Goal: Information Seeking & Learning: Learn about a topic

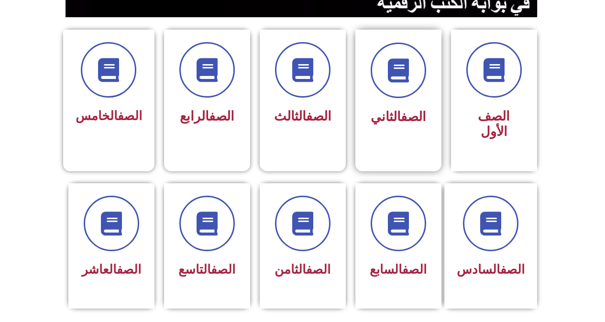
scroll to position [239, 0]
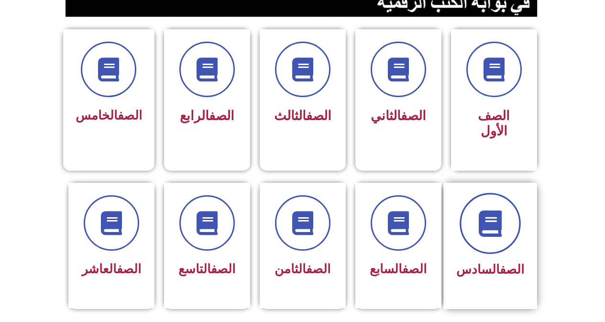
click at [492, 216] on icon at bounding box center [490, 223] width 26 height 26
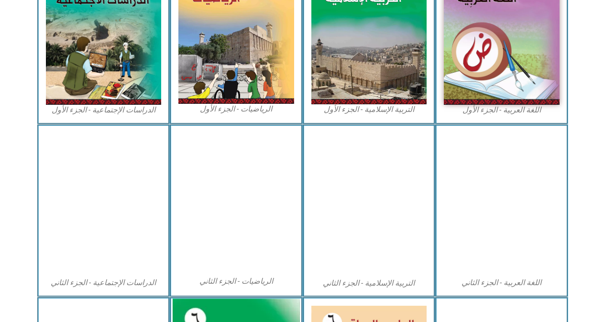
scroll to position [430, 0]
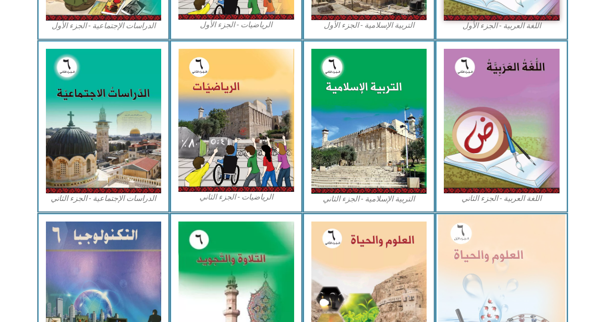
click at [494, 245] on img at bounding box center [501, 291] width 127 height 155
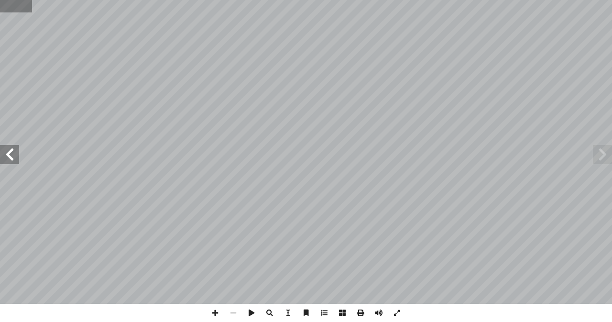
click at [9, 4] on input "text" at bounding box center [16, 6] width 32 height 12
click at [11, 154] on span at bounding box center [9, 154] width 19 height 19
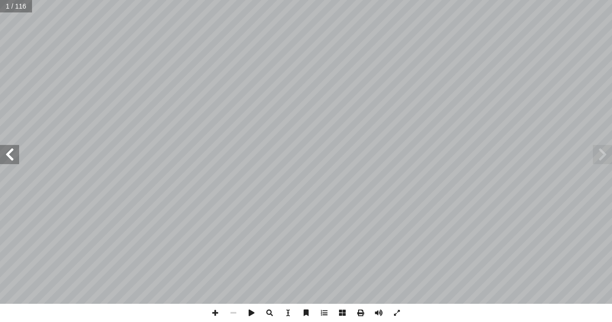
click at [11, 154] on span at bounding box center [9, 154] width 19 height 19
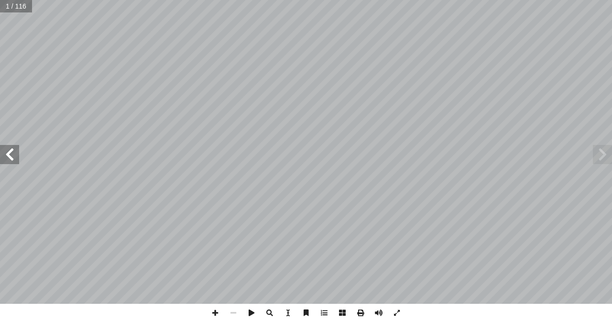
click at [11, 154] on span at bounding box center [9, 154] width 19 height 19
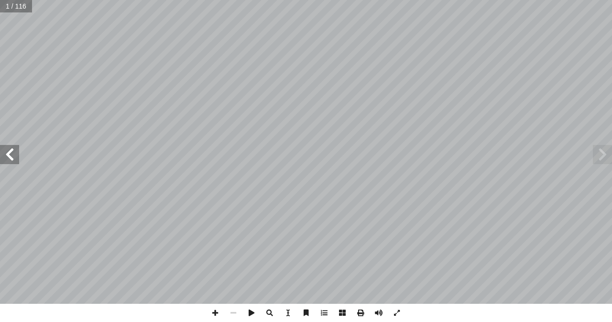
click at [11, 154] on span at bounding box center [9, 154] width 19 height 19
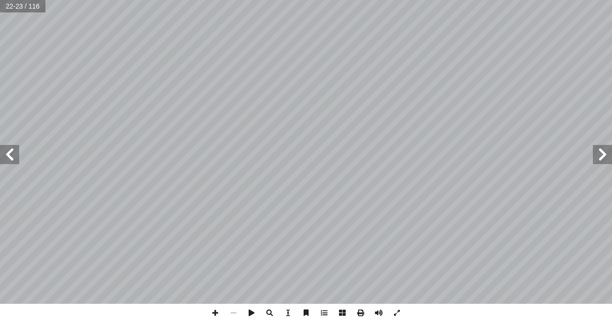
click at [11, 154] on span at bounding box center [9, 154] width 19 height 19
click at [210, 313] on span at bounding box center [215, 313] width 18 height 18
click at [218, 313] on span at bounding box center [215, 313] width 18 height 18
